Goal: Information Seeking & Learning: Learn about a topic

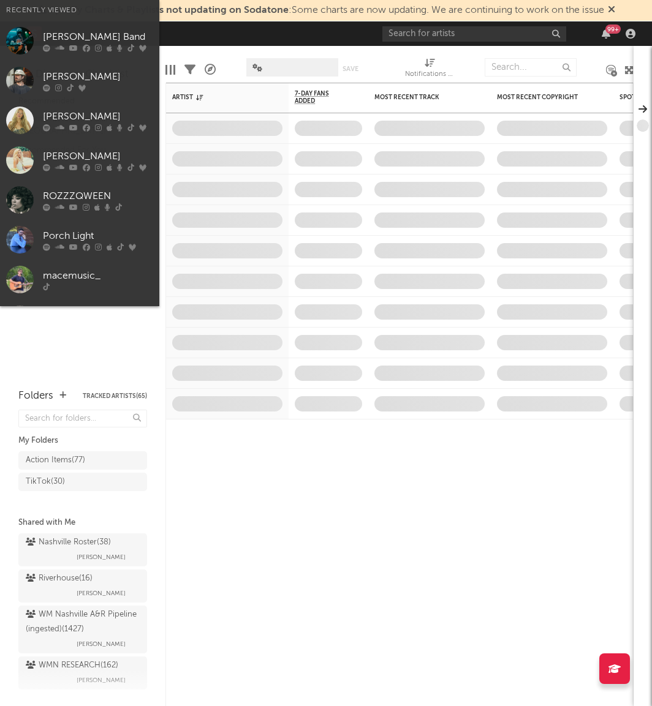
click at [479, 29] on input "text" at bounding box center [474, 33] width 184 height 15
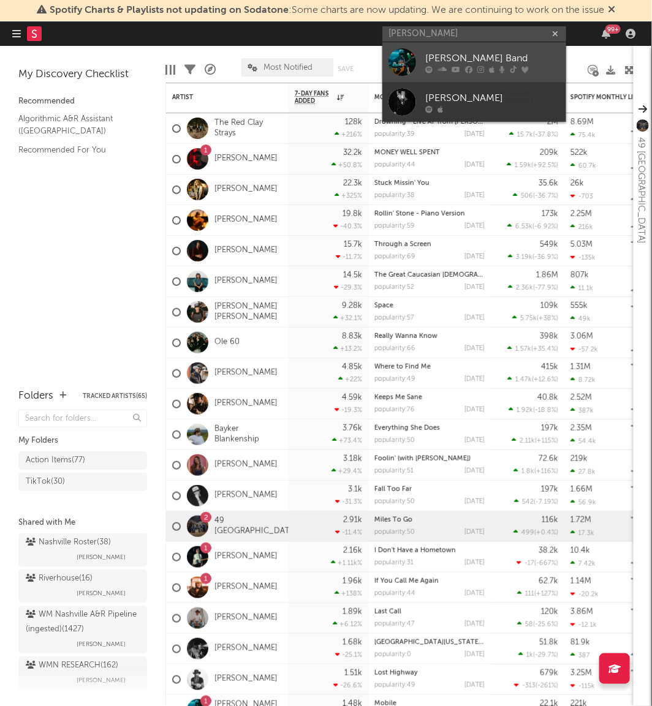
type input "[PERSON_NAME]"
click at [402, 66] on div at bounding box center [402, 62] width 28 height 28
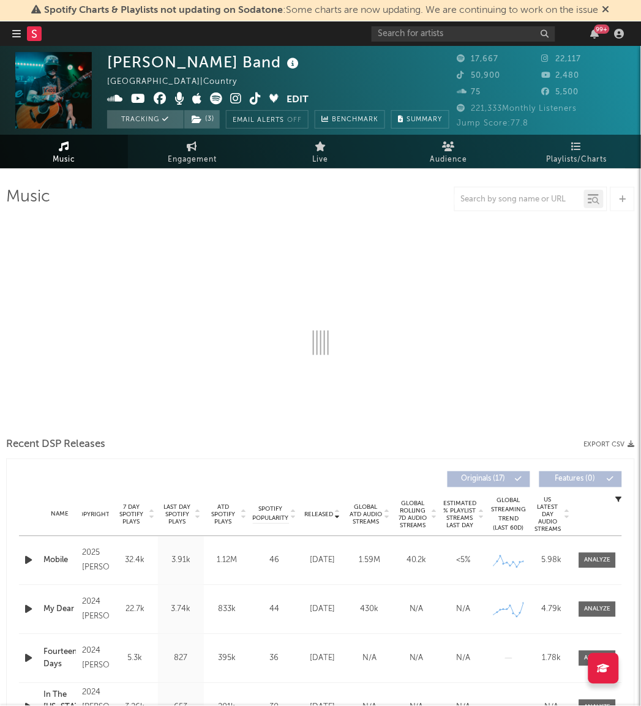
select select "6m"
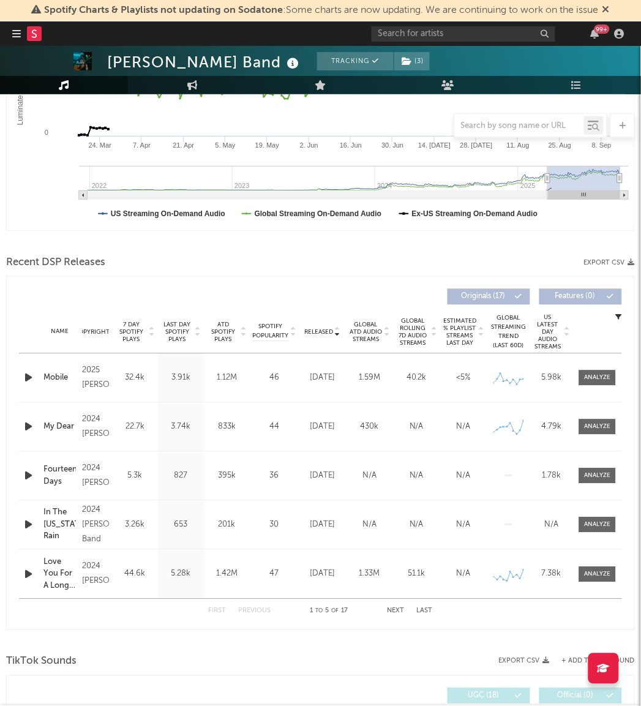
scroll to position [280, 0]
click at [183, 330] on span "Last Day Spotify Plays" at bounding box center [177, 332] width 32 height 22
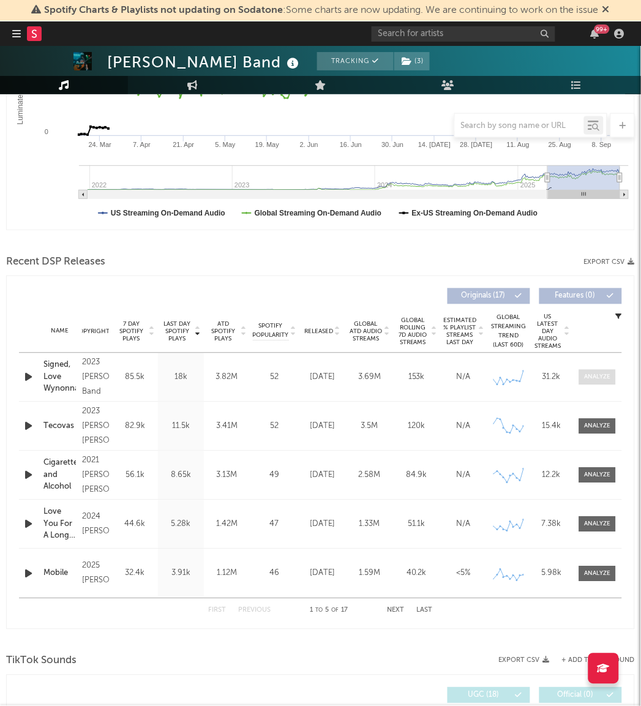
click at [593, 377] on div at bounding box center [598, 377] width 26 height 9
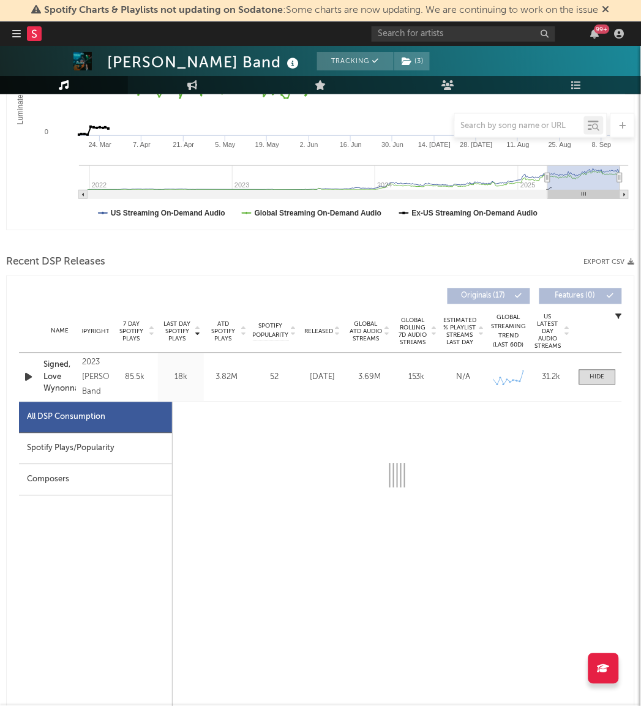
select select "6m"
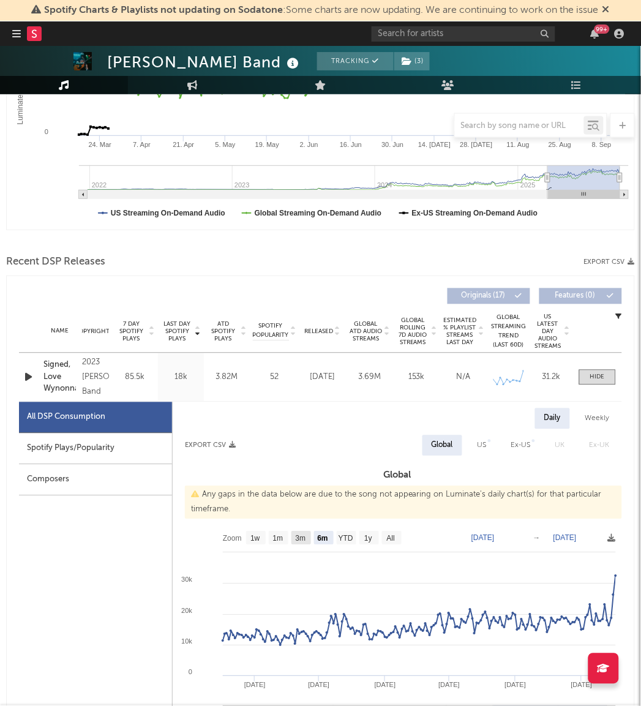
click at [298, 540] on text "3m" at bounding box center [301, 539] width 10 height 9
select select "3m"
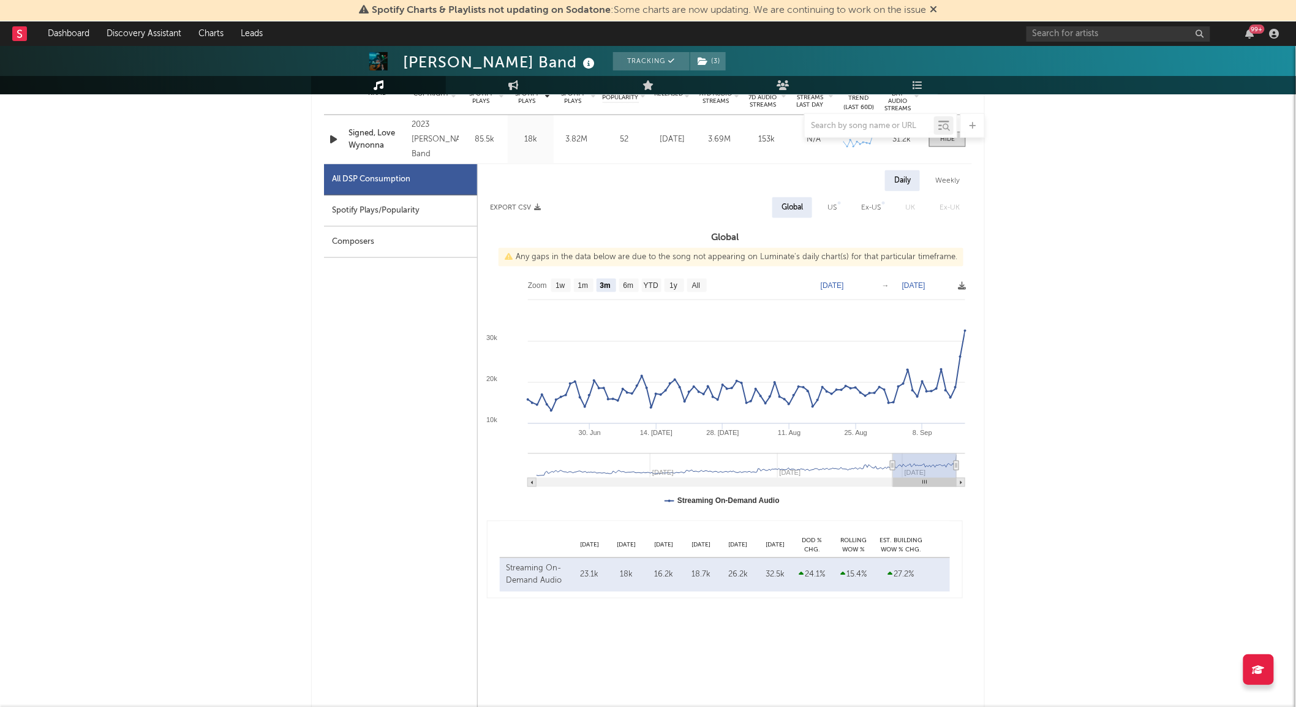
scroll to position [519, 0]
click at [418, 213] on div "Spotify Plays/Popularity" at bounding box center [400, 210] width 153 height 31
select select "3m"
select select "1w"
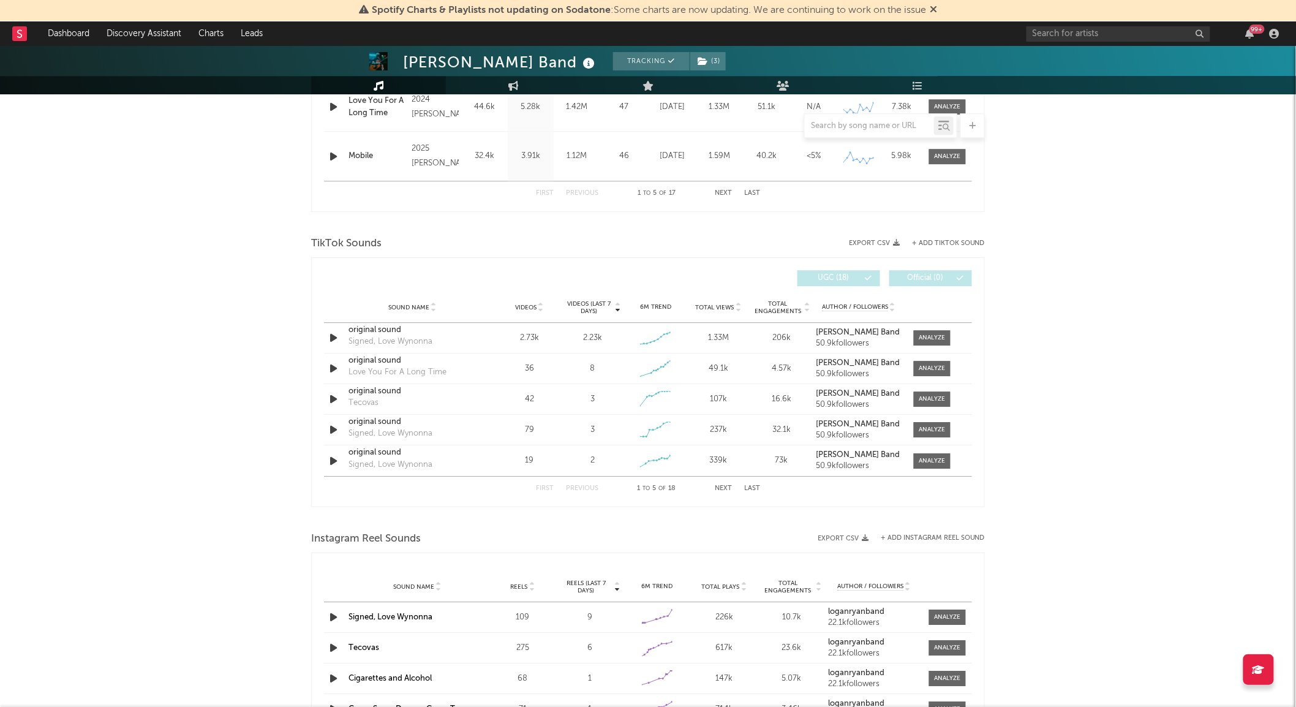
scroll to position [1281, 0]
click at [651, 325] on div "Sound Name original sound Signed, Love Wynonna Videos 2.73k Videos (last 7 days…" at bounding box center [648, 337] width 648 height 30
click at [651, 341] on div at bounding box center [932, 337] width 26 height 9
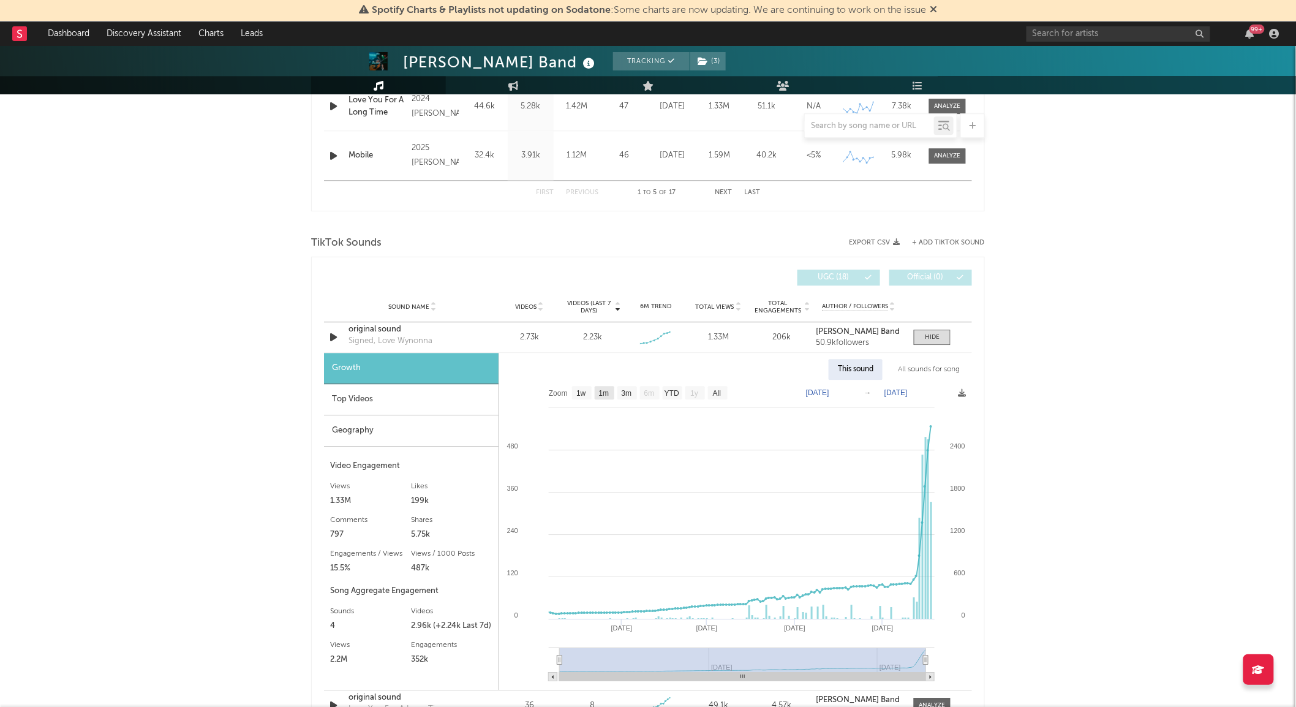
click at [603, 393] on text "1m" at bounding box center [604, 393] width 10 height 9
select select "1m"
type input "[DATE]"
